Goal: Information Seeking & Learning: Check status

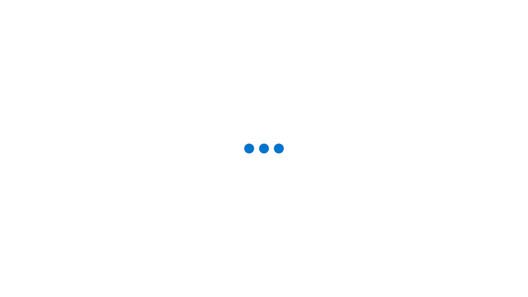
click at [0, 0] on div "Studio Projects" at bounding box center [0, 0] width 0 height 0
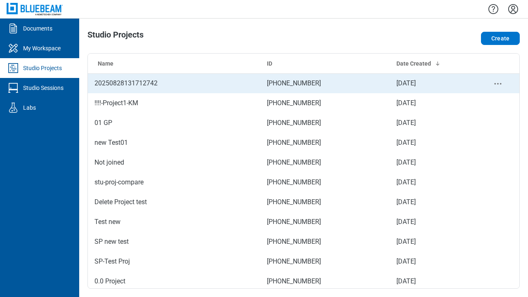
click at [300, 83] on td "[PHONE_NUMBER]" at bounding box center [325, 83] width 130 height 20
